Goal: Task Accomplishment & Management: Complete application form

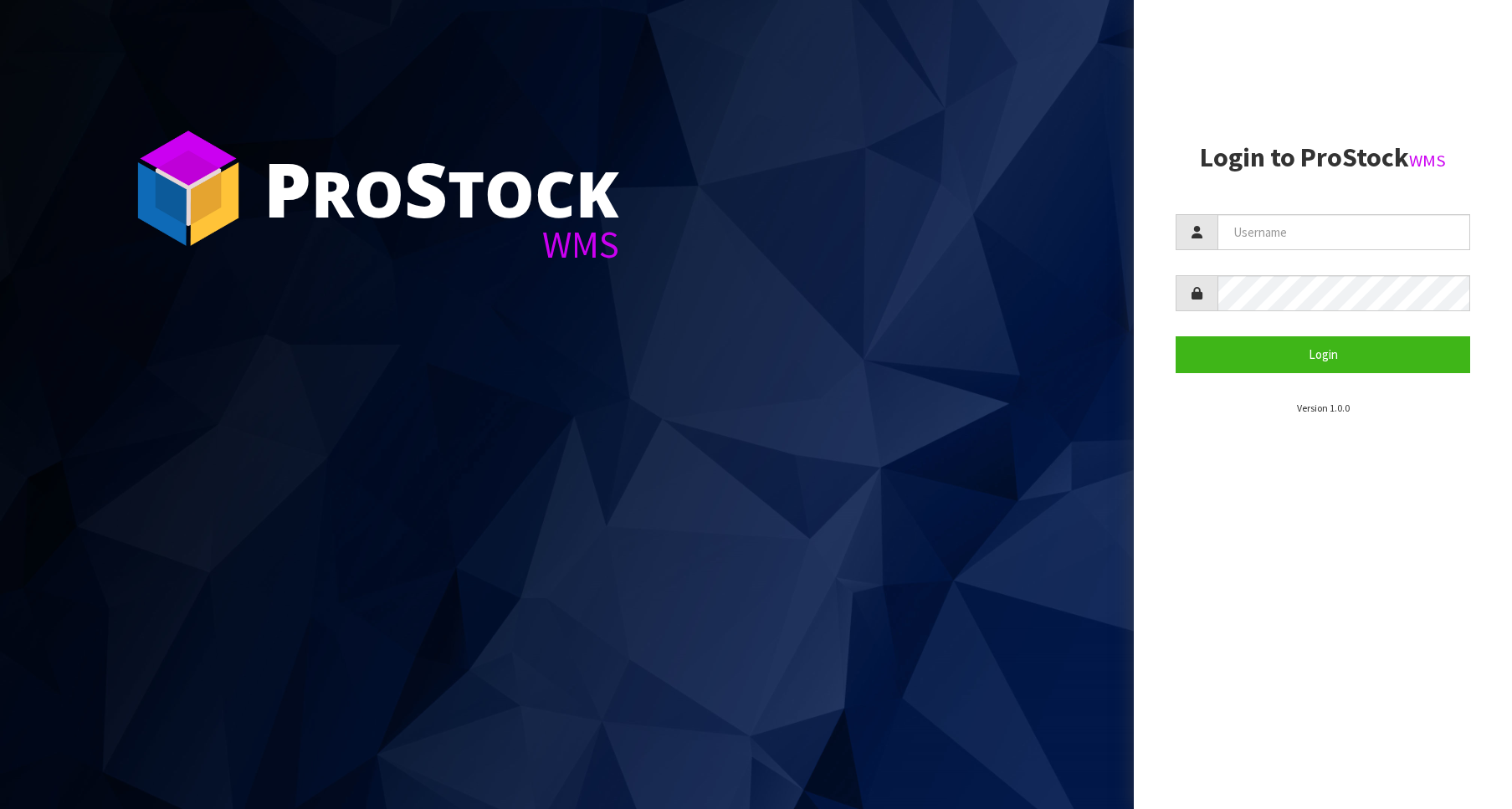
type input "Australianclutch"
click at [1343, 363] on button "Login" at bounding box center [1323, 354] width 295 height 36
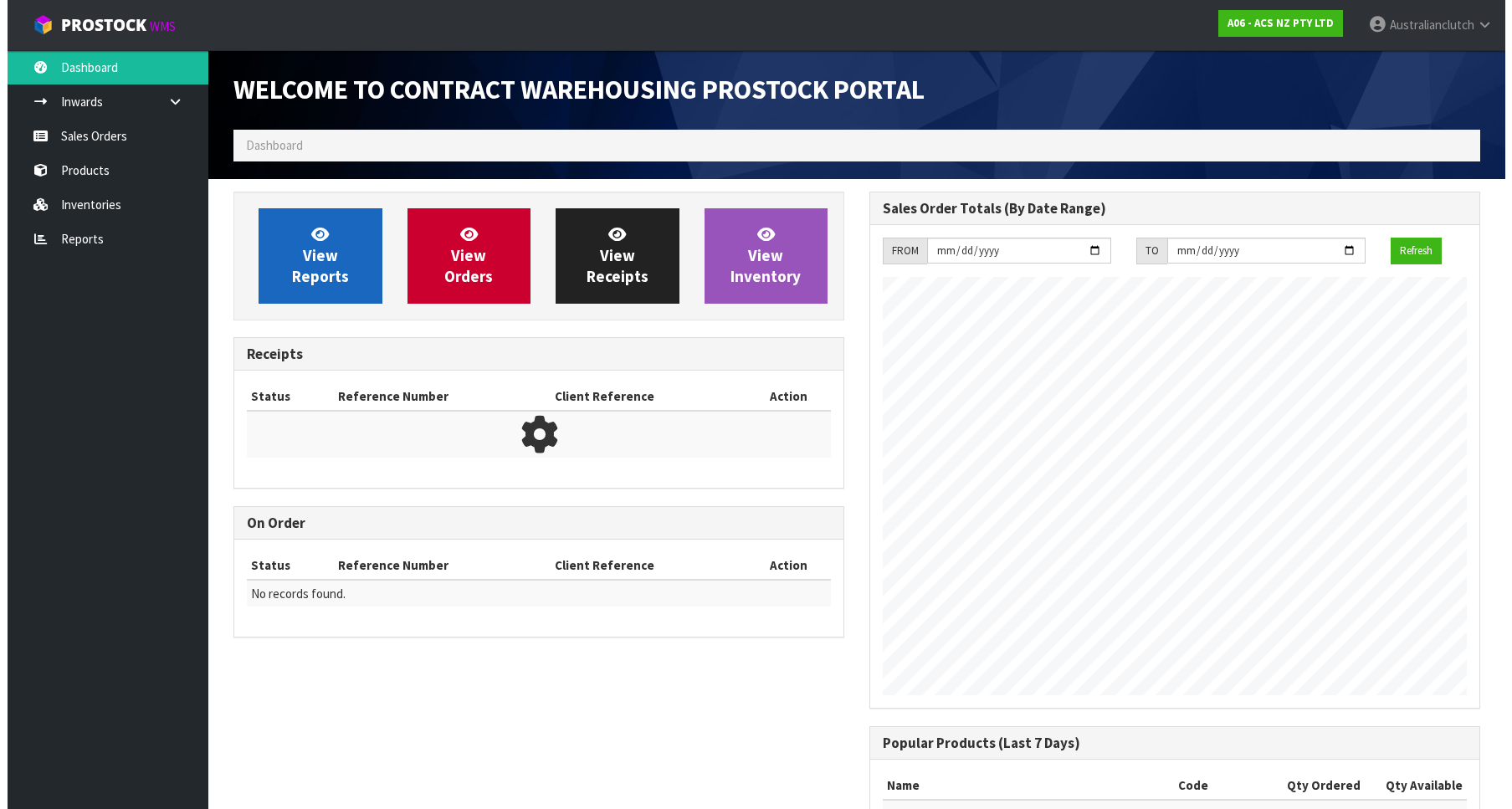
scroll to position [928, 636]
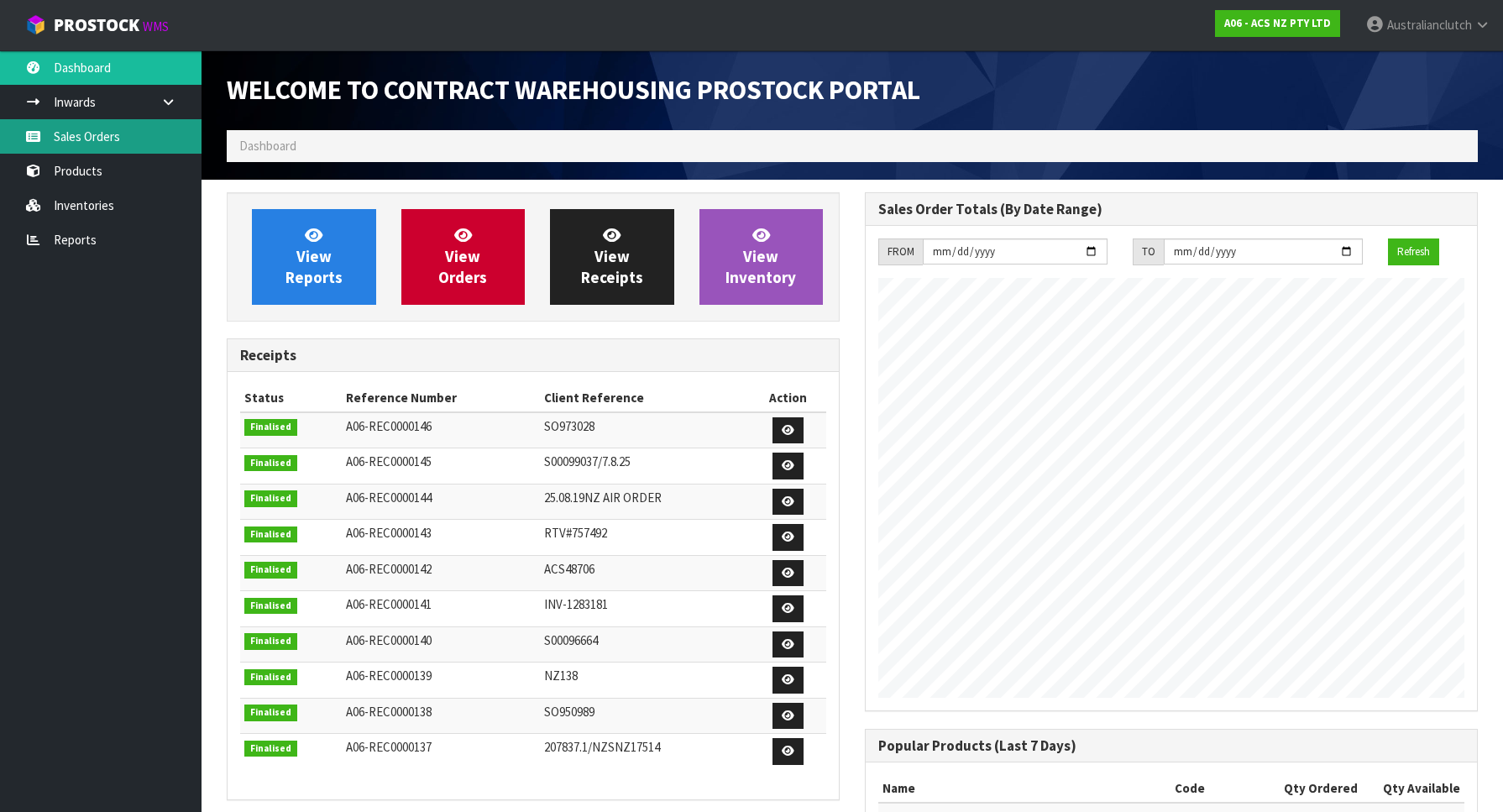
click at [59, 141] on link "Sales Orders" at bounding box center [101, 136] width 201 height 35
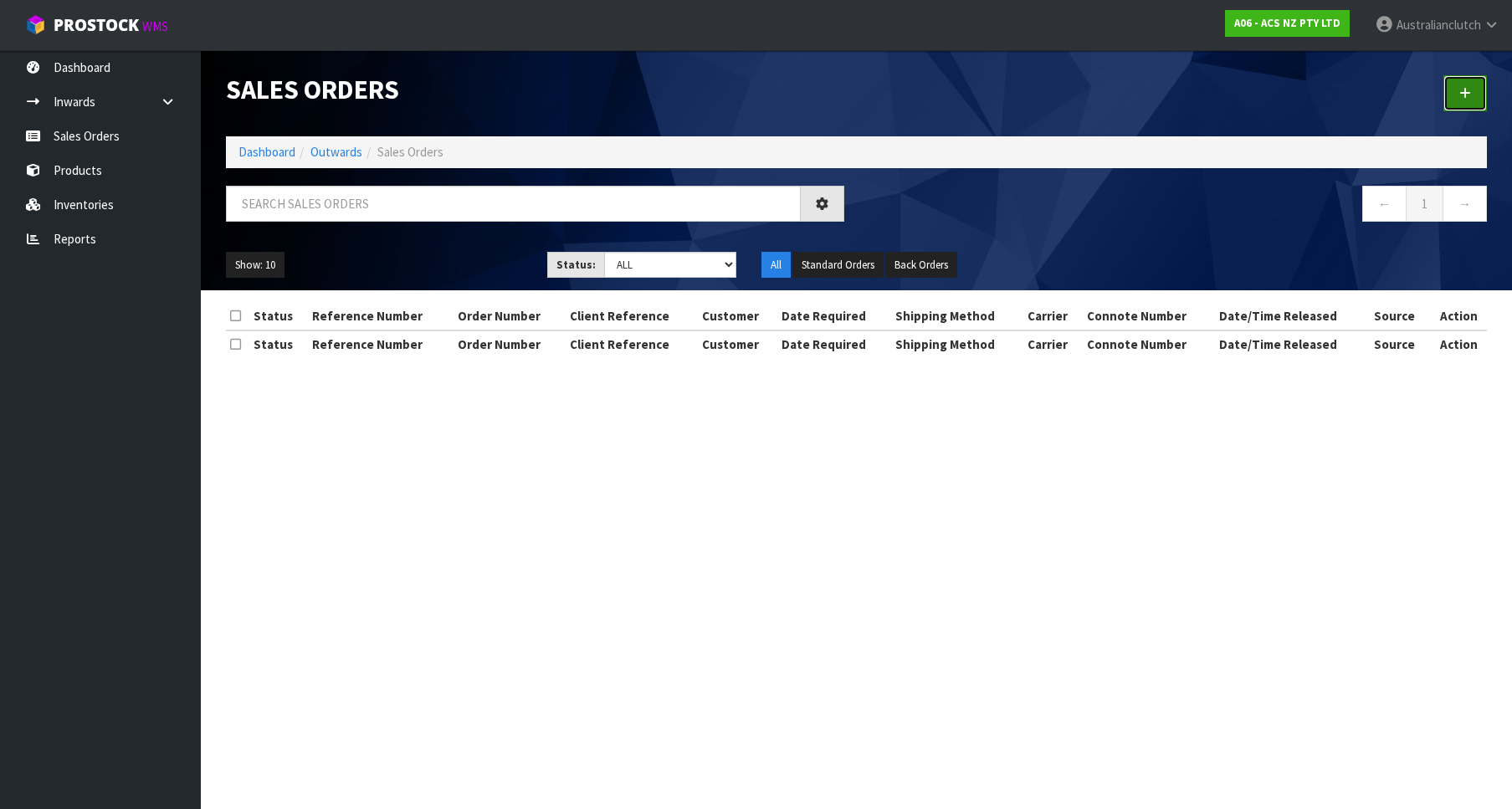
click at [1452, 75] on link at bounding box center [1465, 93] width 43 height 36
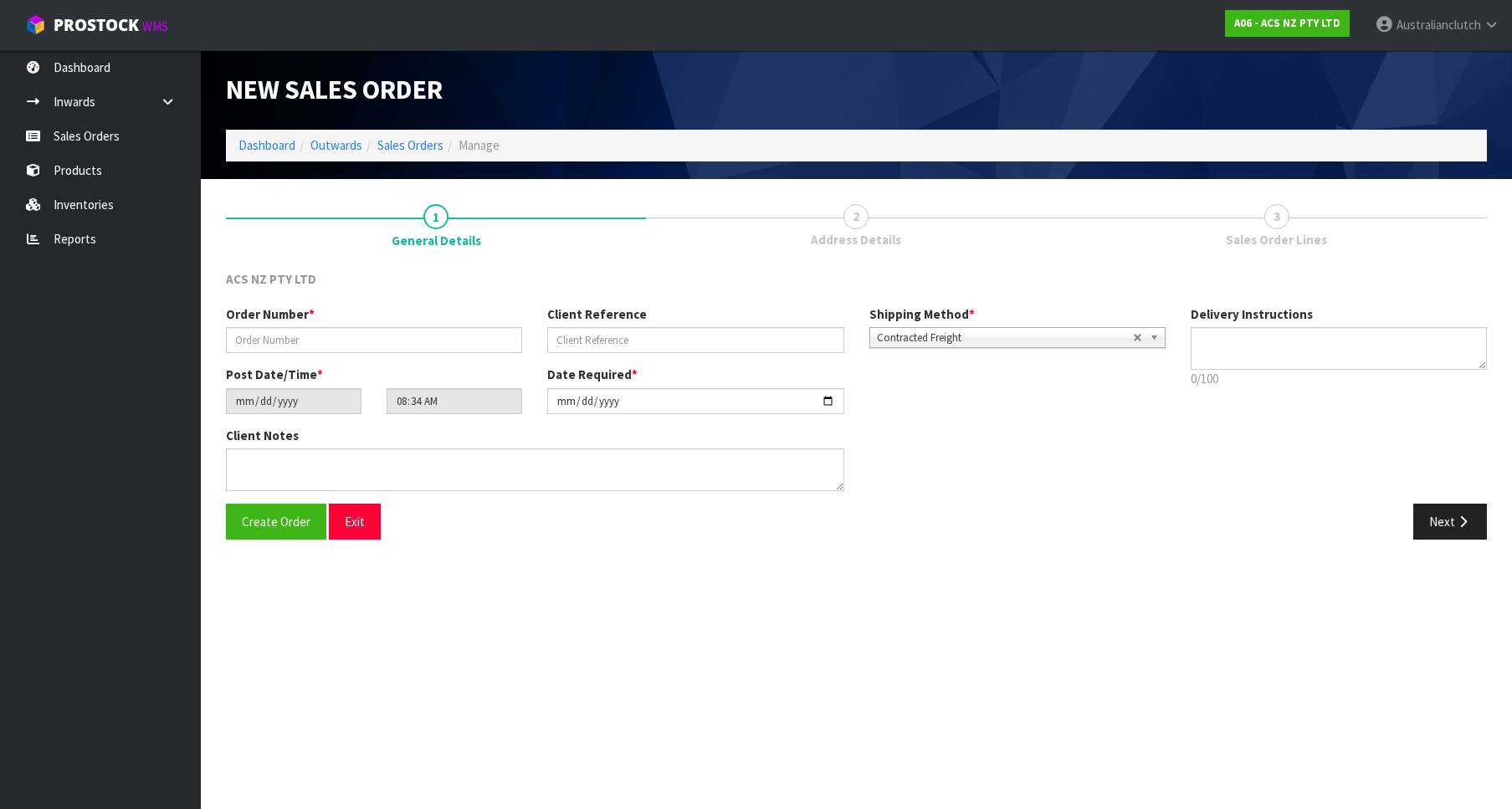
click at [335, 365] on div "Order Number * Client Reference Shipping Method * Pickup Contracted Freight Con…" at bounding box center [696, 335] width 965 height 61
click at [315, 347] on input "text" at bounding box center [373, 340] width 297 height 26
paste input "208342.1"
type input "208342.1"
click at [609, 337] on input "text" at bounding box center [695, 340] width 297 height 26
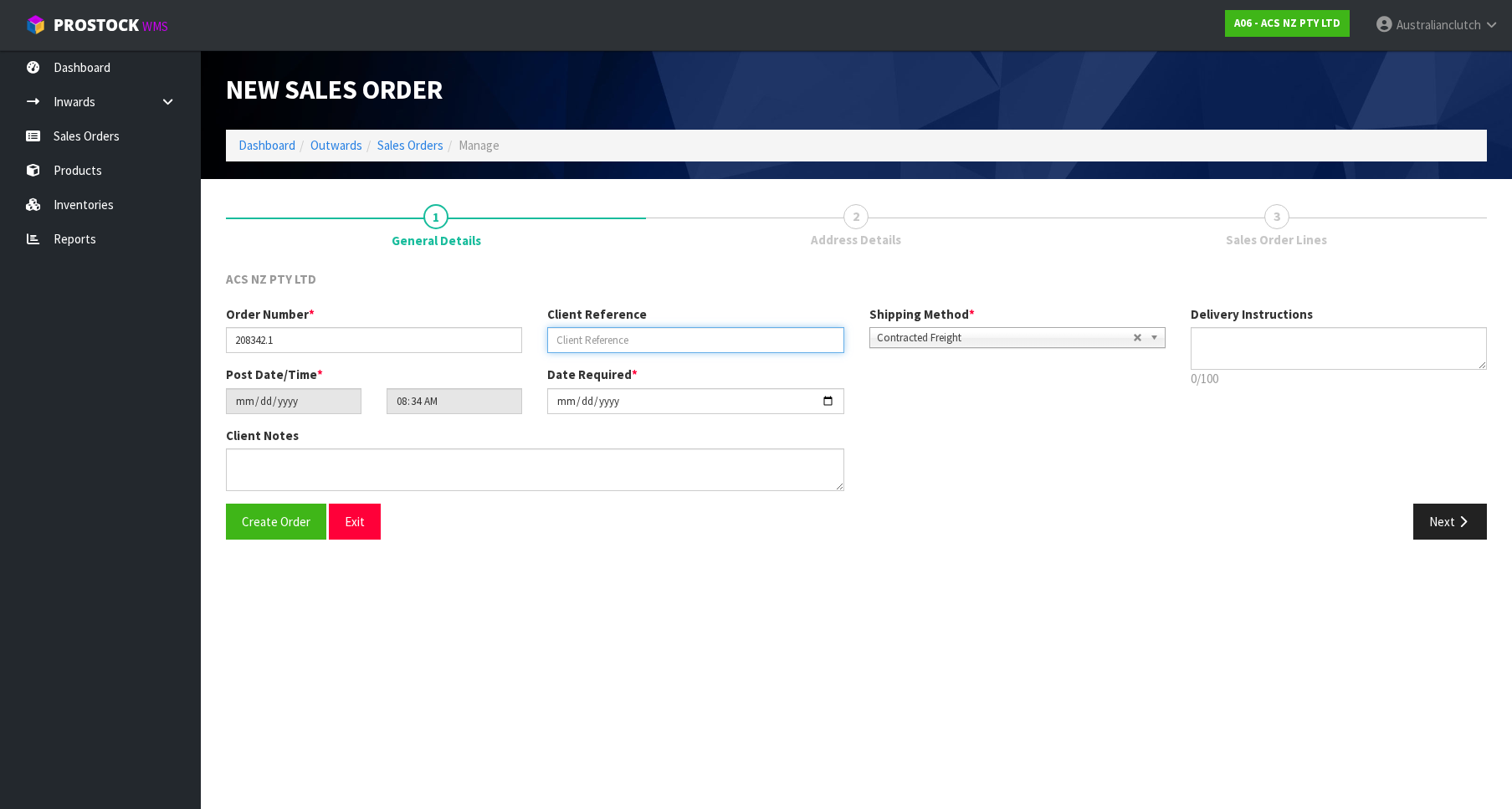
paste input "4706266057"
type input "4706266057"
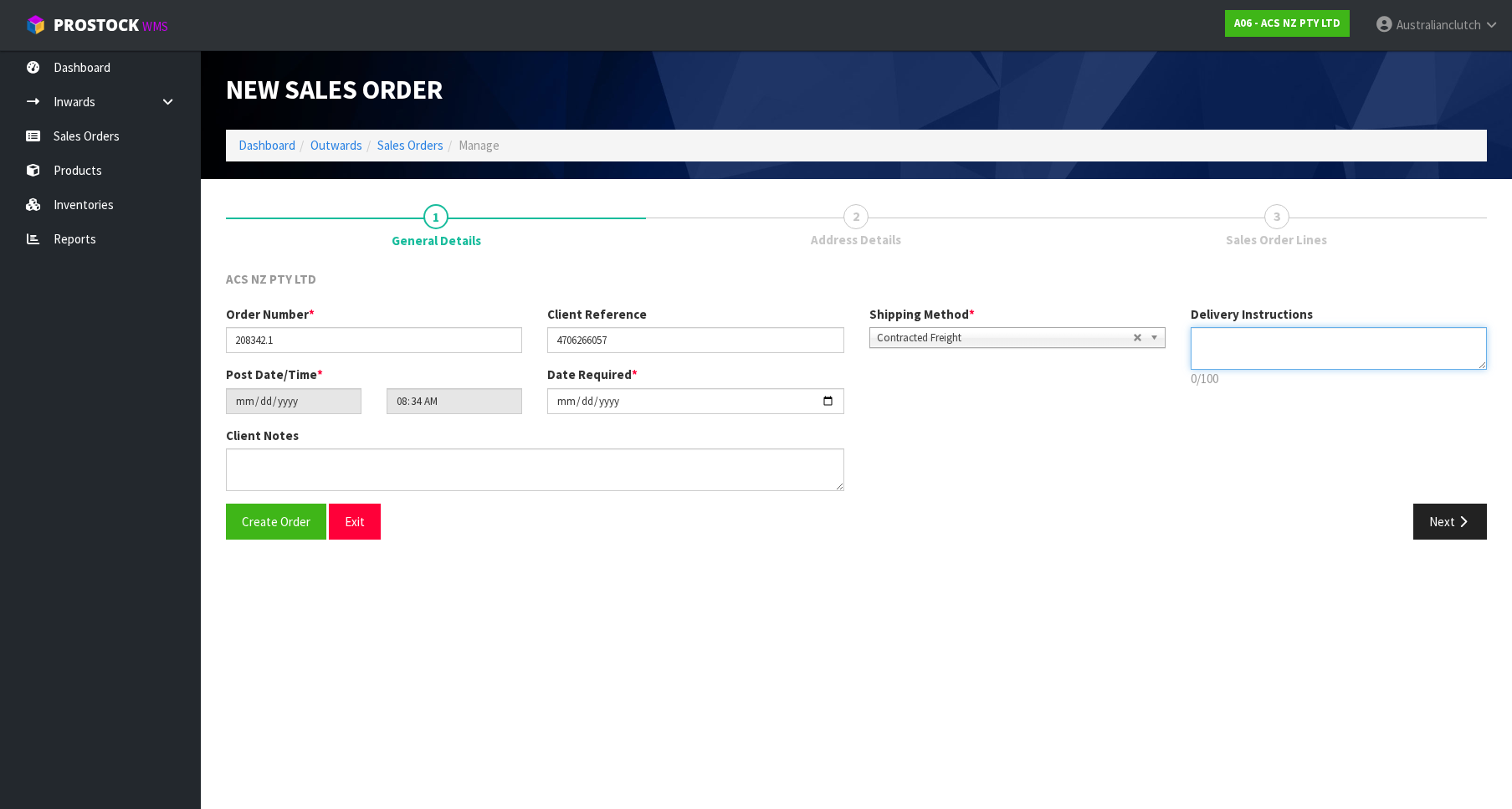
click at [1392, 358] on textarea at bounding box center [1338, 347] width 297 height 42
type textarea "PLEASE SEND VIA NZC"
click at [1477, 506] on button "Next" at bounding box center [1450, 522] width 73 height 36
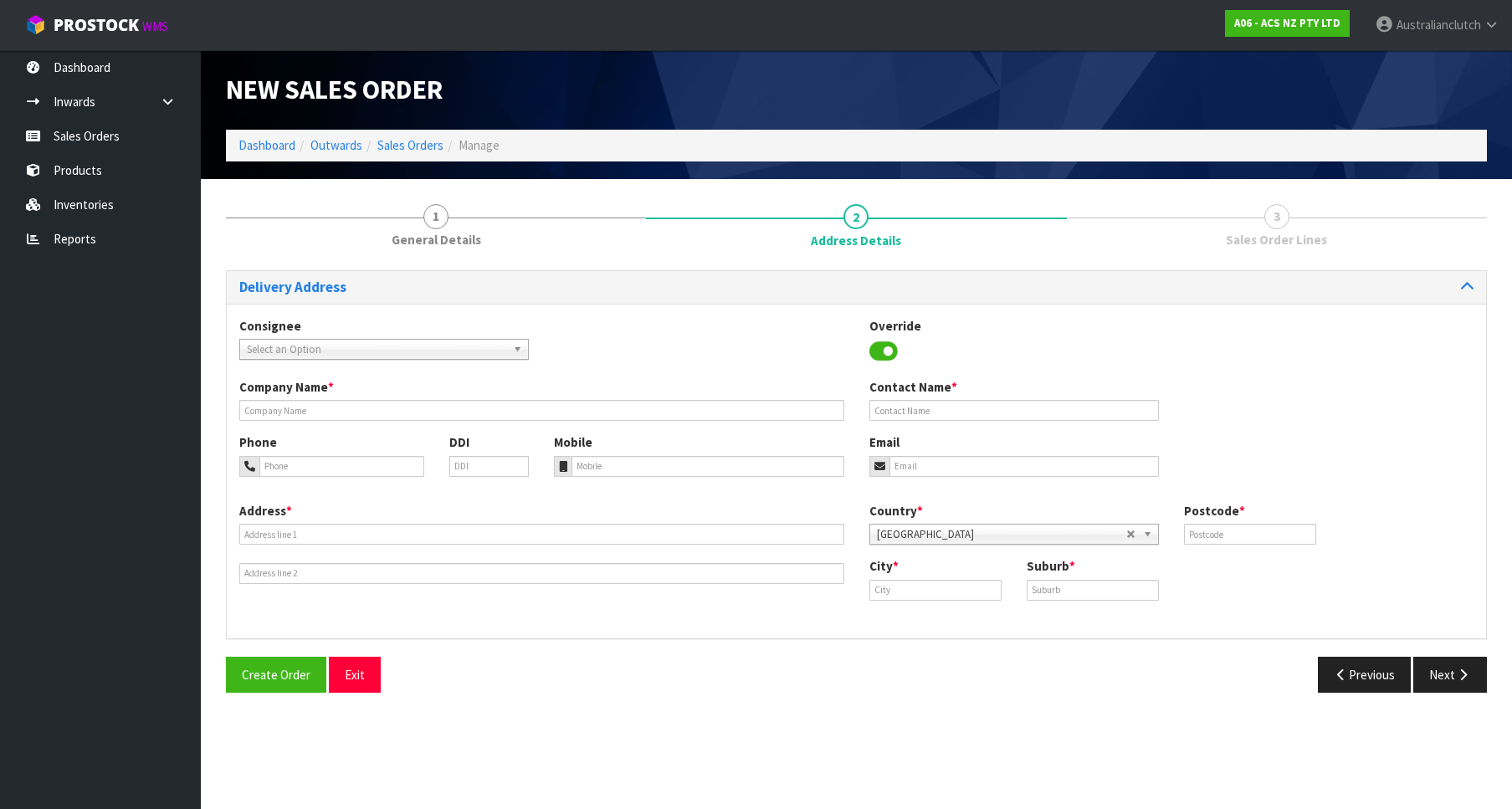
click at [330, 327] on div "Consignee 000001.BAY MECHANICS - BAY MECHANICS 000001A - BRAKE & TRANSMISSION N…" at bounding box center [384, 338] width 315 height 42
click at [348, 338] on div "Consignee 000001.BAY MECHANICS - BAY MECHANICS 000001A - BRAKE & TRANSMISSION N…" at bounding box center [384, 338] width 315 height 42
click at [366, 347] on span "Select an Option" at bounding box center [377, 349] width 259 height 20
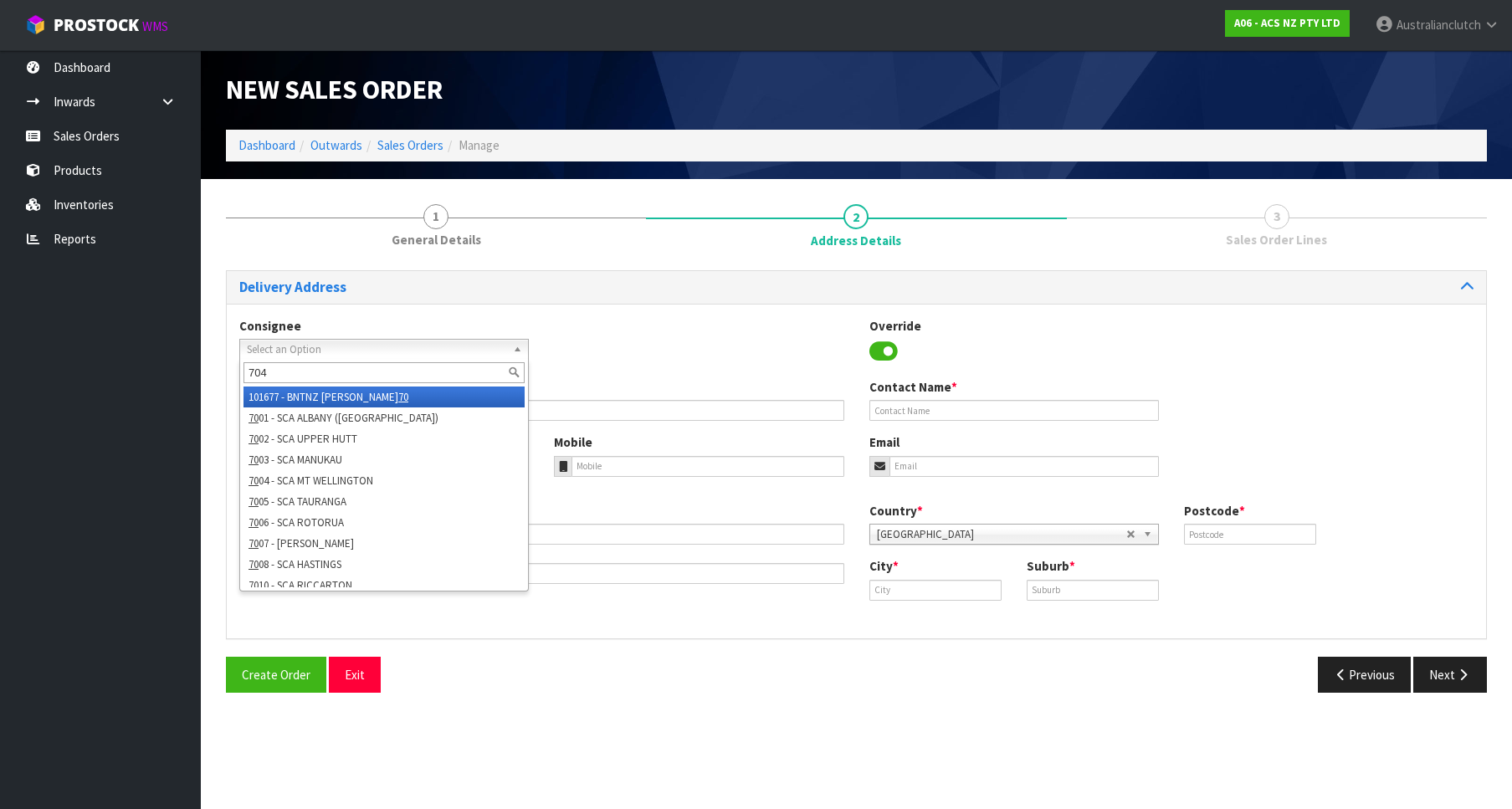
type input "7046"
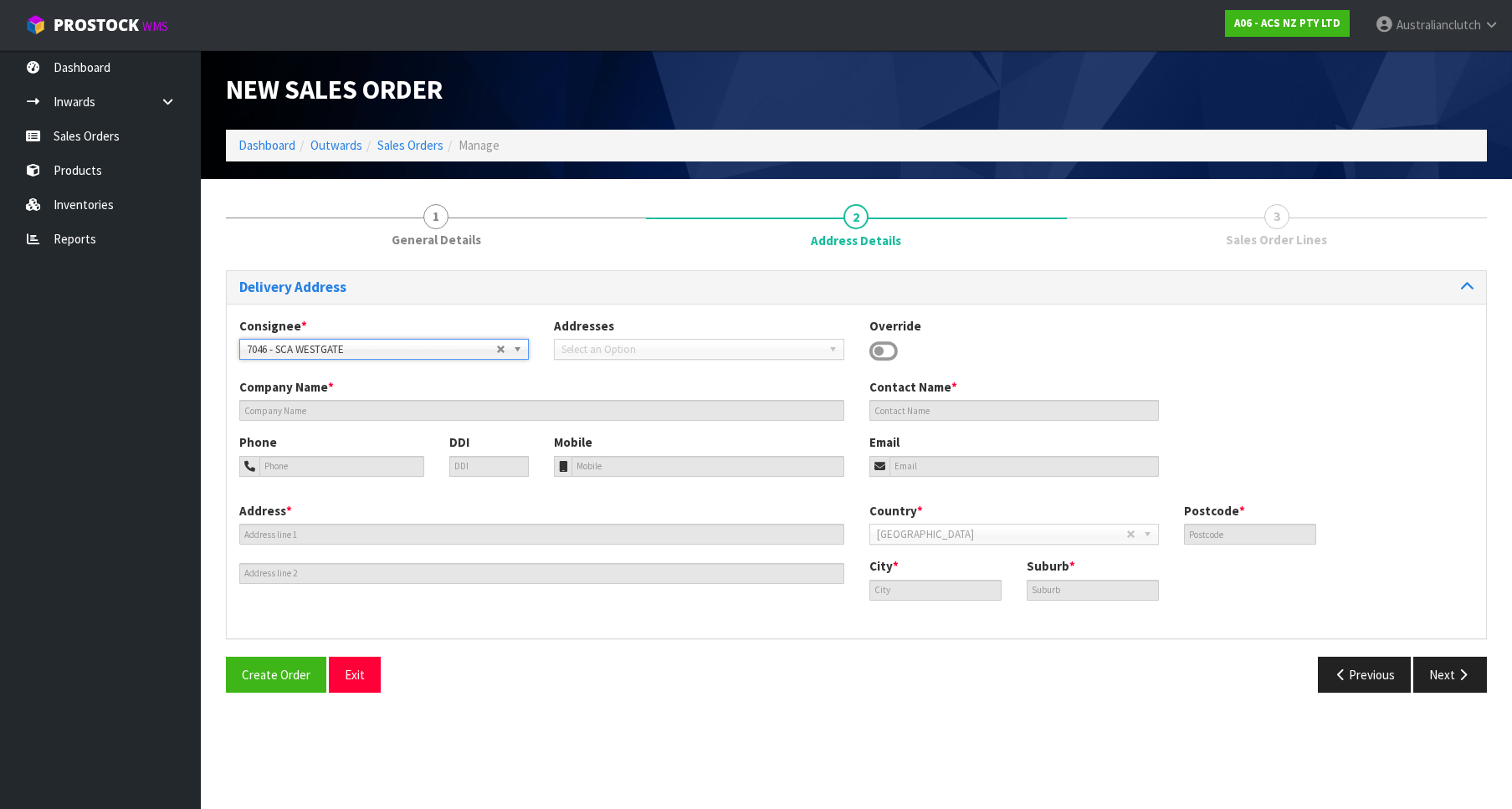
type input "SCA WESTGATE"
type input "09 832 1830"
type input "[EMAIL_ADDRESS][DOMAIN_NAME]"
type input "[STREET_ADDRESS]"
type input "0618"
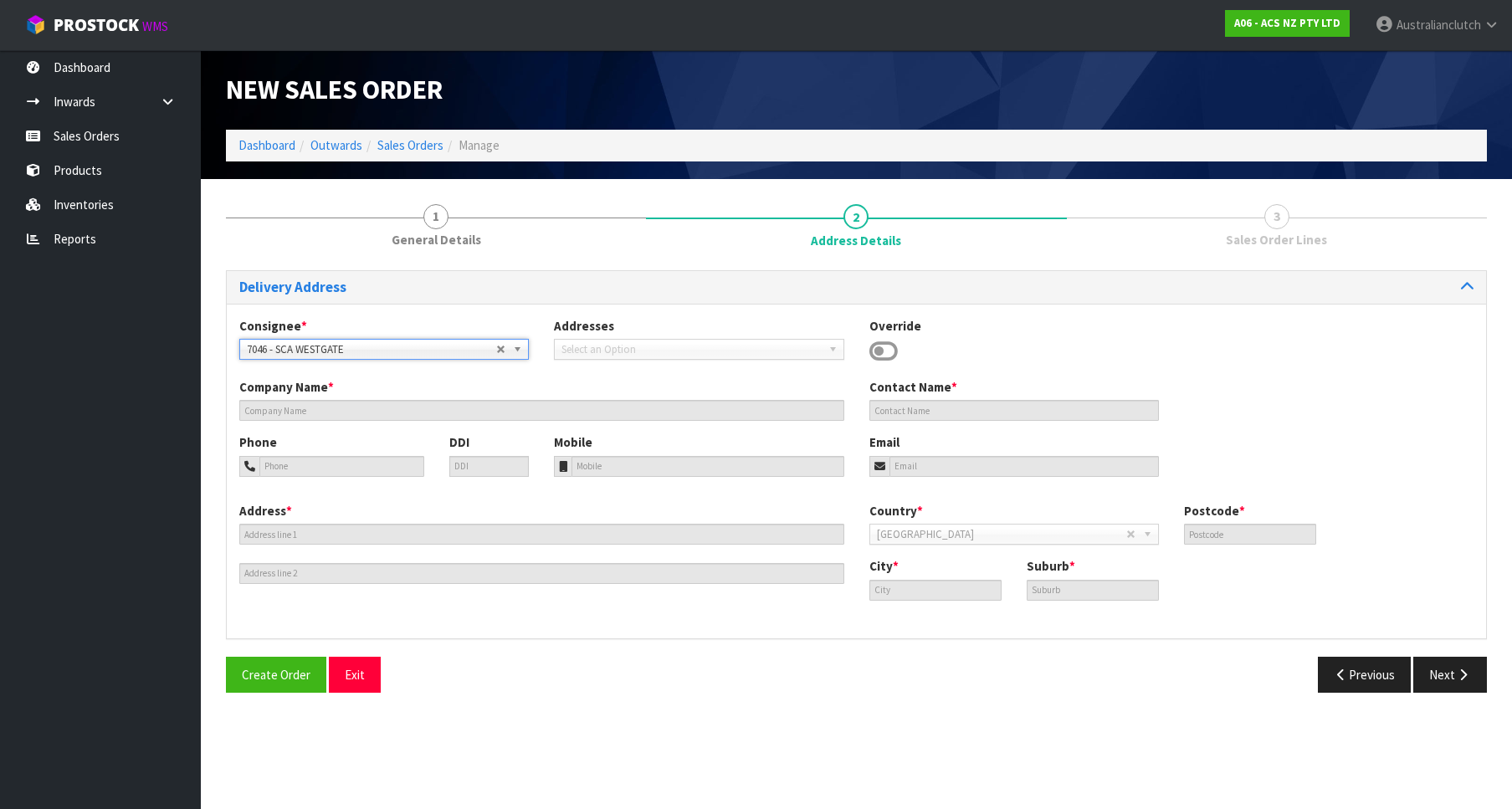
type input "[GEOGRAPHIC_DATA]"
type input "HOBSONVILLE"
click at [1456, 654] on div "Delivery Address Consignee * 000001.BAY MECHANICS - BAY MECHANICS 000001A - BRA…" at bounding box center [856, 487] width 1261 height 435
click at [1439, 659] on button "Next" at bounding box center [1450, 675] width 73 height 36
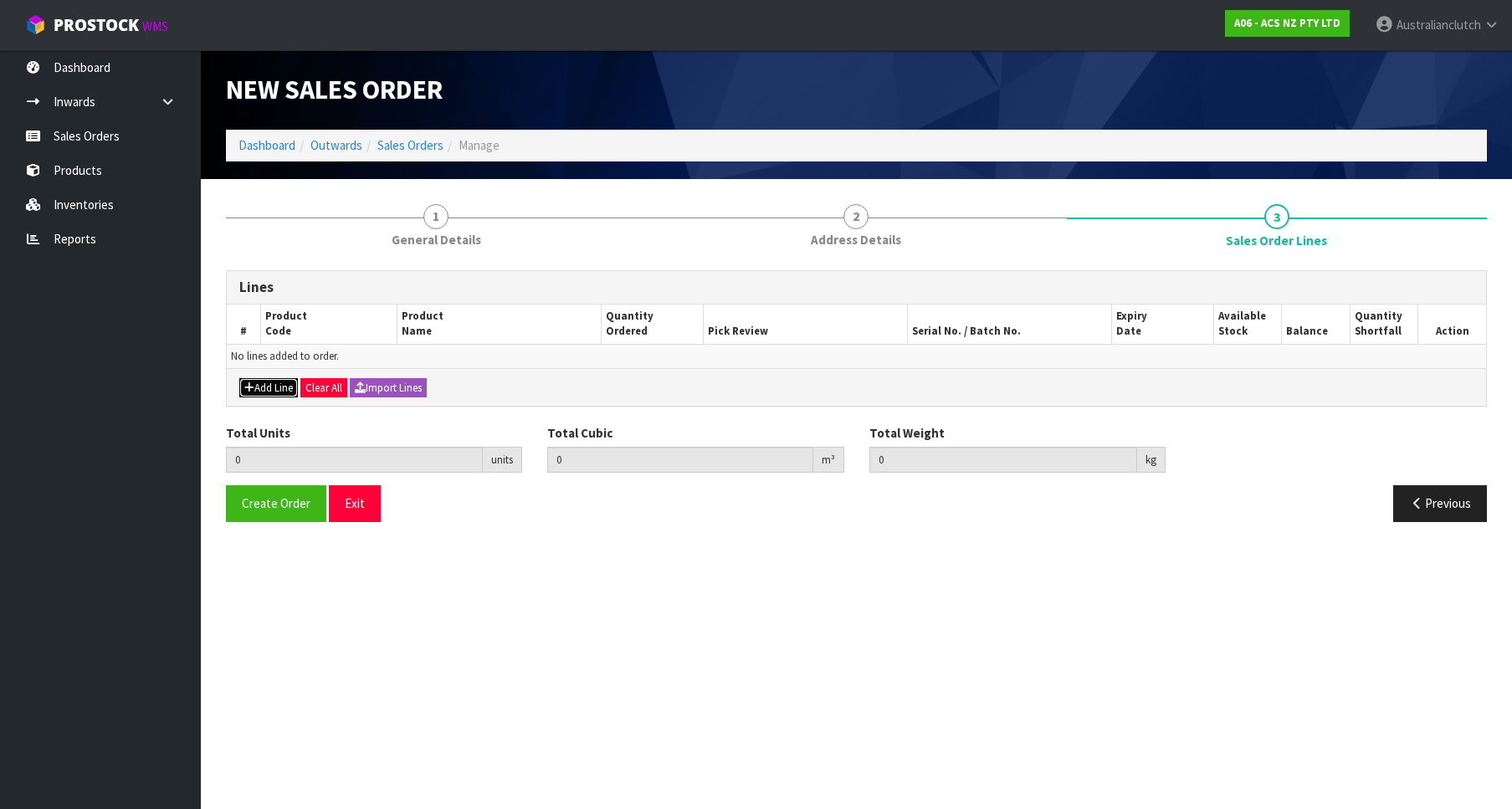
click at [278, 395] on button "Add Line" at bounding box center [269, 387] width 59 height 20
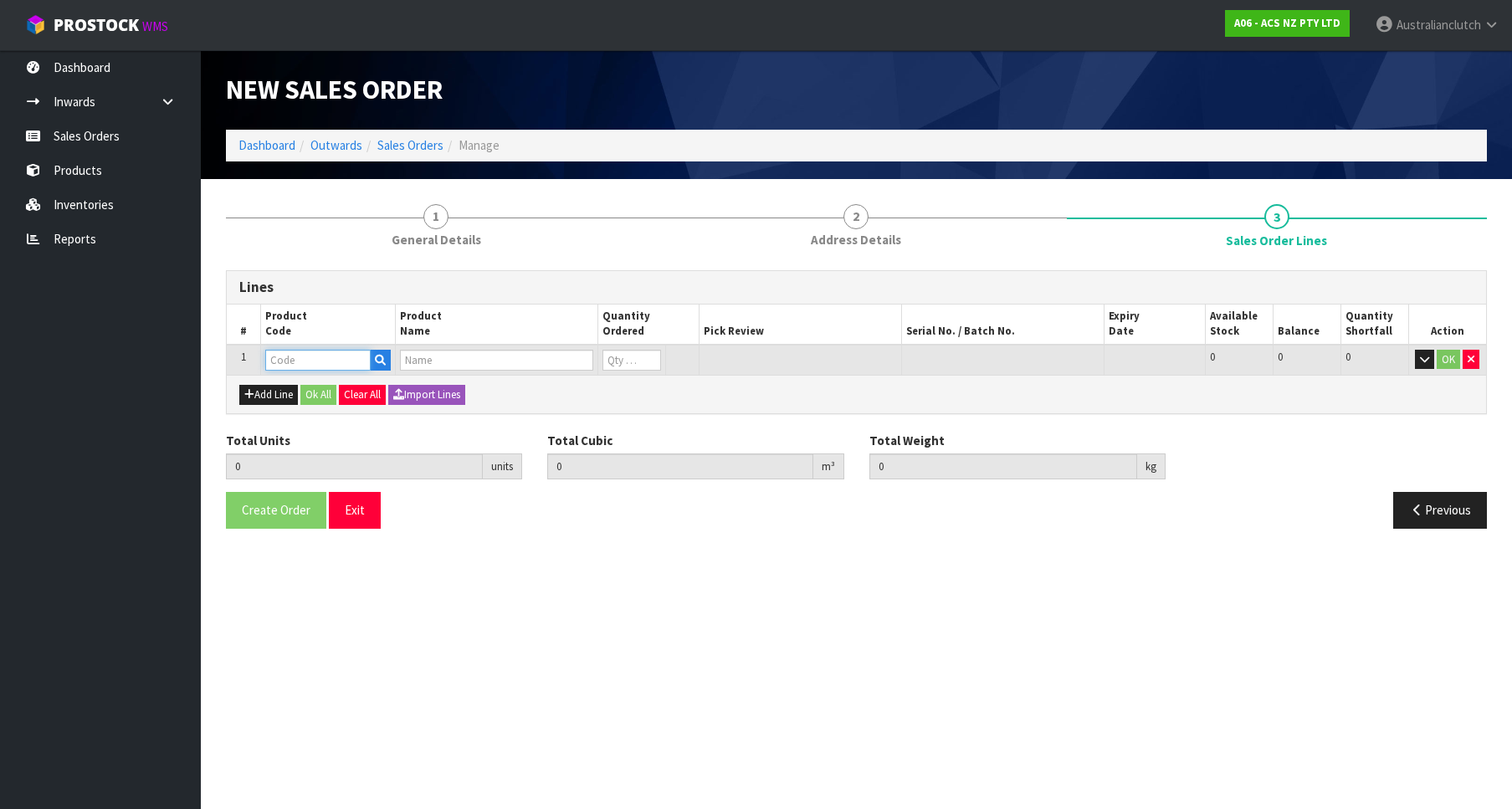
paste input "KSZ19002-1A"
type input "KSZ19002-1A"
click at [302, 364] on input "KSZ19002-1A" at bounding box center [318, 360] width 105 height 21
type input "0.000000"
type input "0.000"
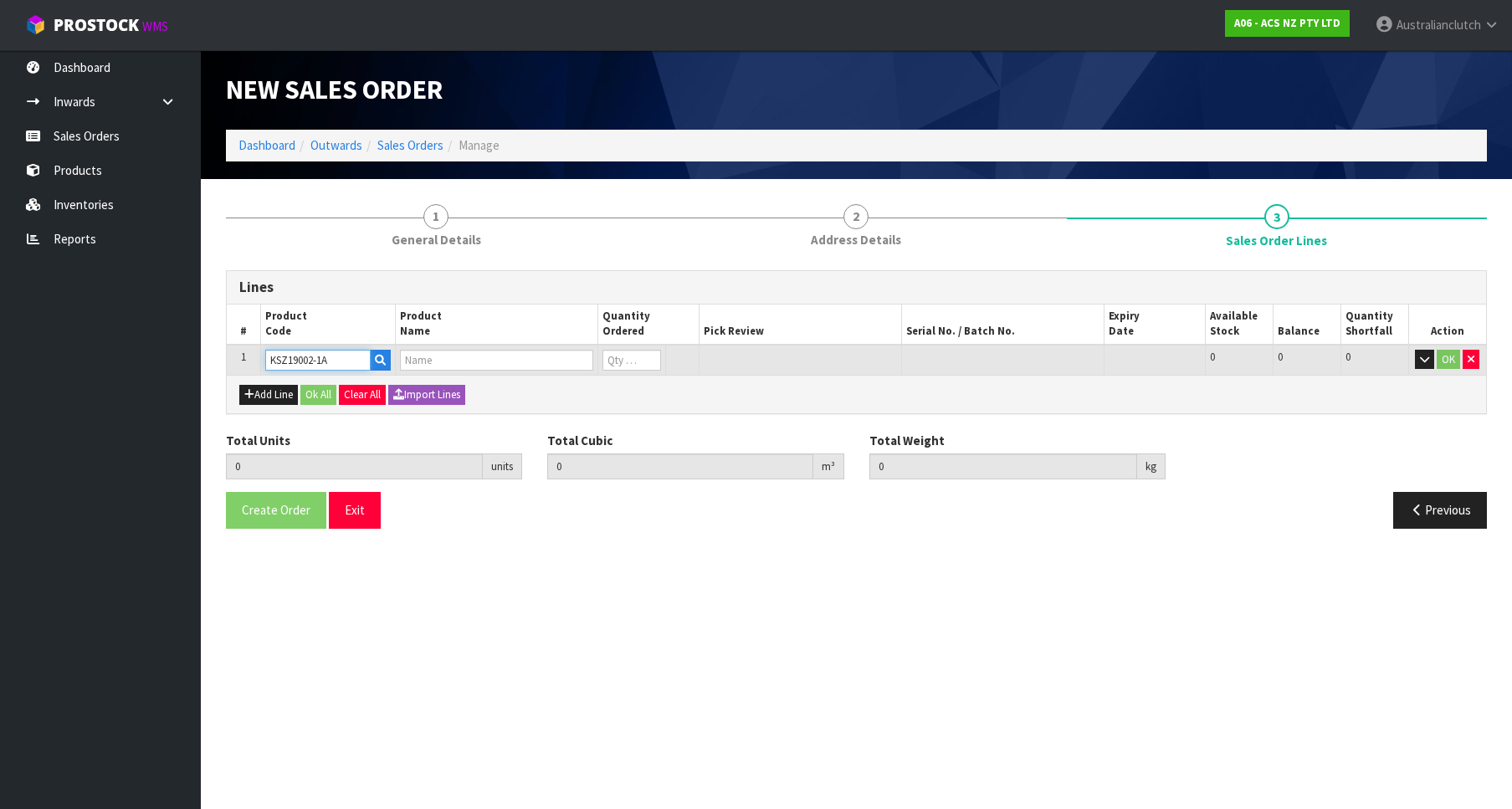
type input "KIT HD SUZUKI SIERRA 1.3L"
type input "0"
type input "1"
type input "0.01443"
type input "4.95"
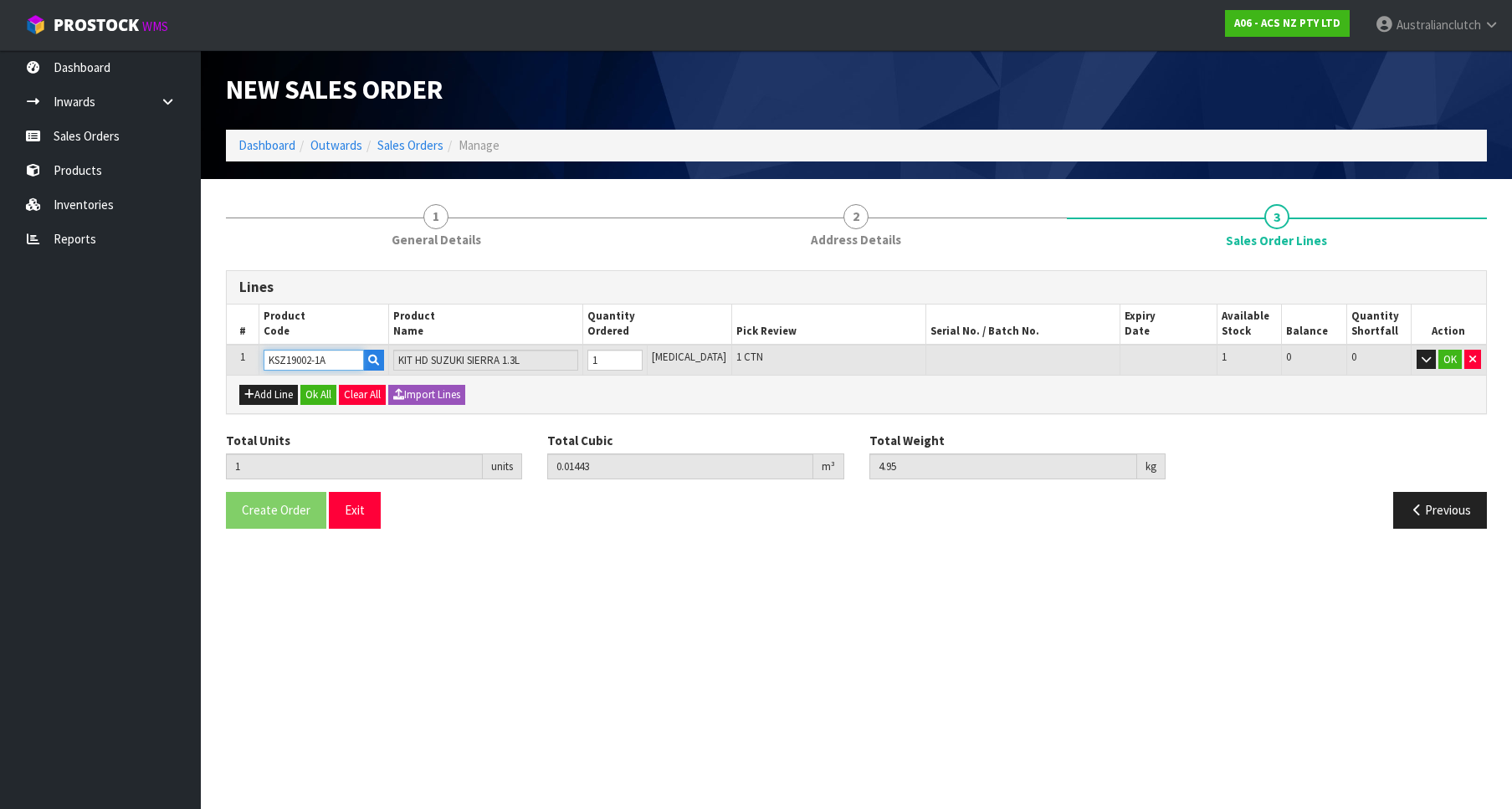
type input "1"
click at [642, 353] on input "1" at bounding box center [615, 360] width 55 height 21
type input "KSZ19002-1A"
click at [1448, 349] on td "OK" at bounding box center [1448, 360] width 75 height 31
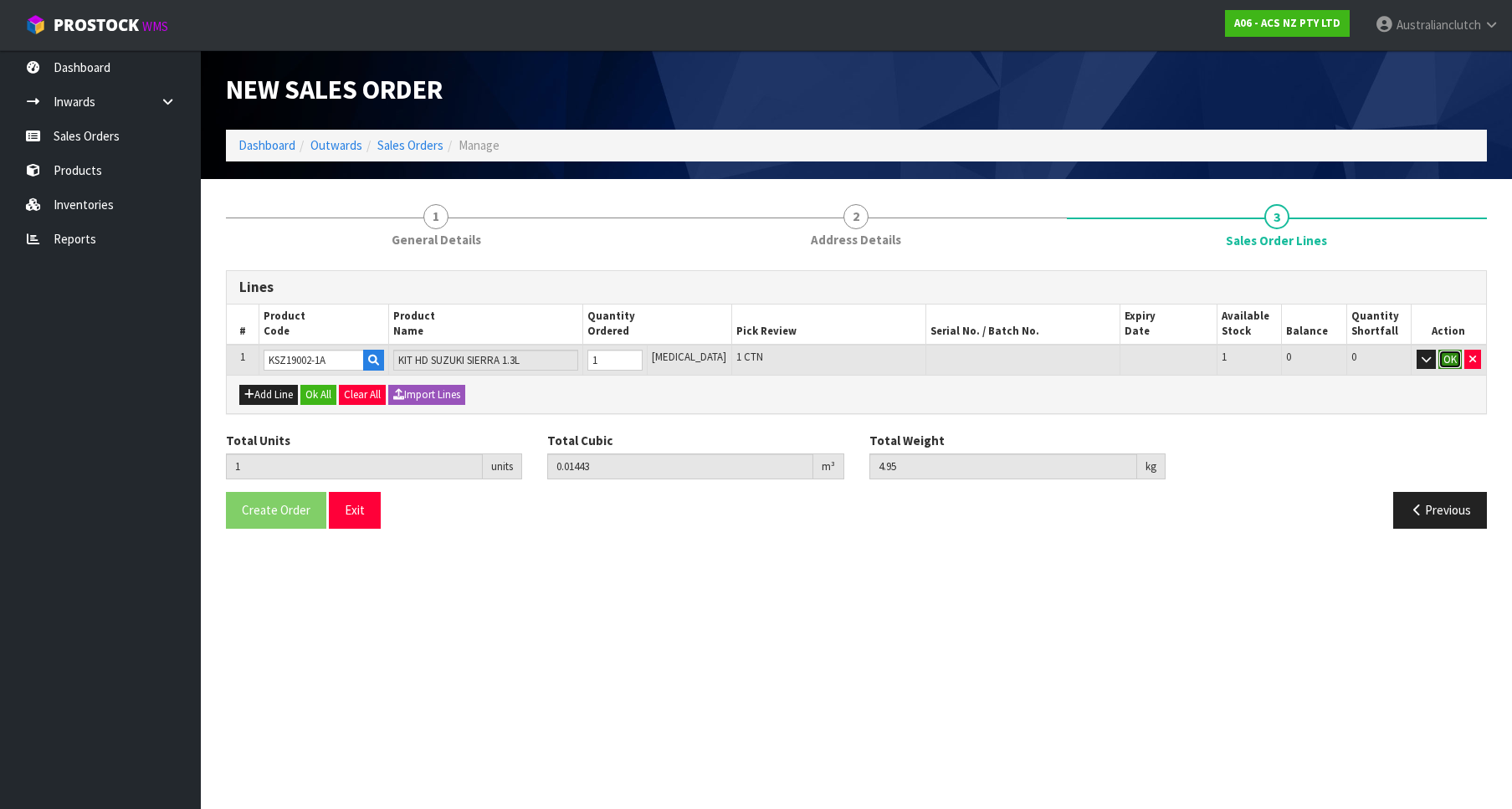
click at [1448, 352] on button "OK" at bounding box center [1450, 360] width 23 height 20
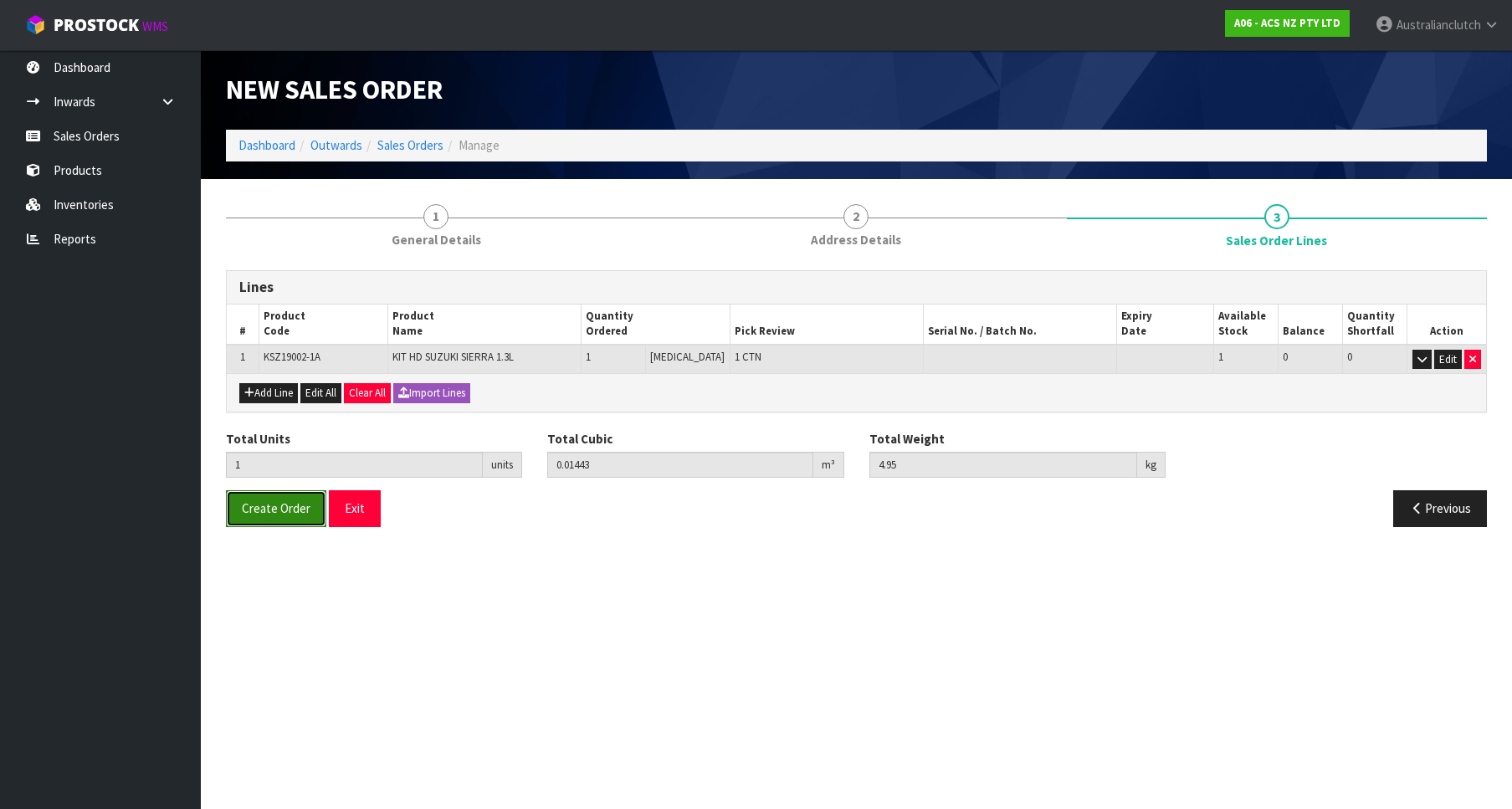
click at [314, 508] on button "Create Order" at bounding box center [276, 508] width 100 height 36
